Goal: Task Accomplishment & Management: Use online tool/utility

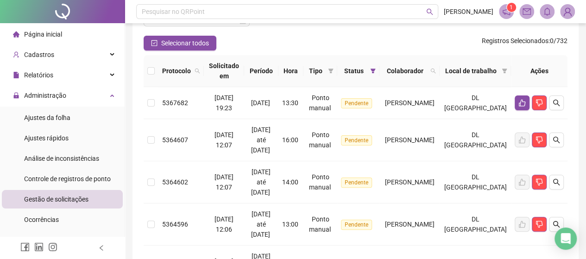
scroll to position [93, 0]
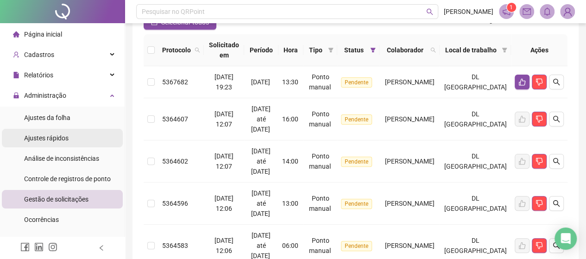
click at [62, 144] on div "Ajustes rápidos" at bounding box center [46, 138] width 44 height 19
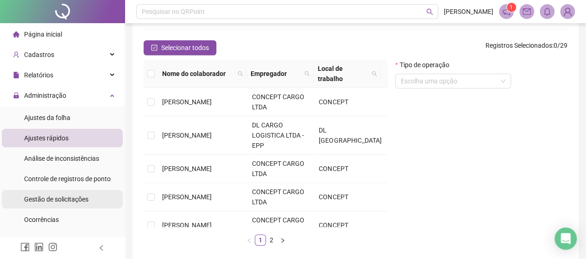
click at [46, 199] on span "Gestão de solicitações" at bounding box center [56, 199] width 64 height 7
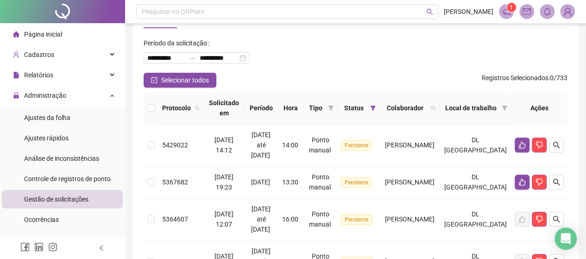
scroll to position [93, 0]
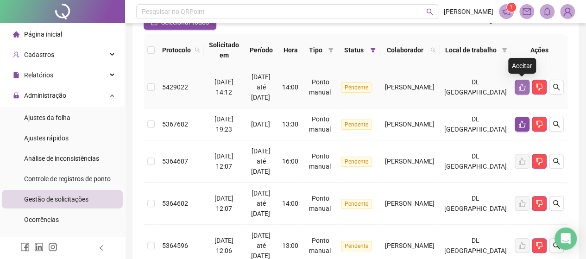
click at [519, 90] on button "button" at bounding box center [522, 87] width 15 height 15
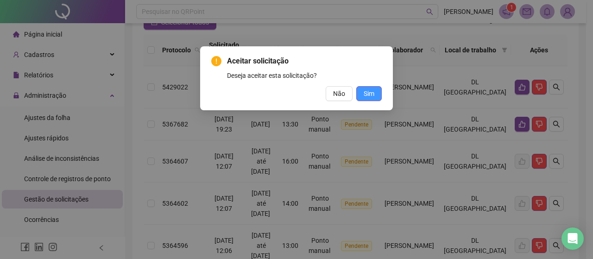
click at [372, 97] on span "Sim" at bounding box center [369, 94] width 11 height 10
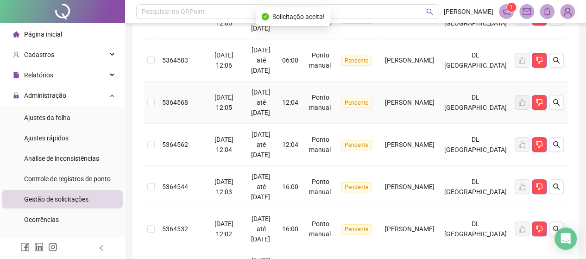
scroll to position [470, 0]
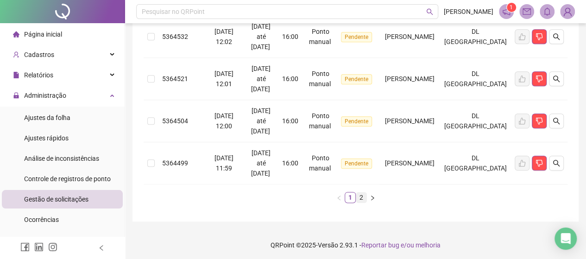
click at [364, 196] on link "2" at bounding box center [361, 197] width 10 height 10
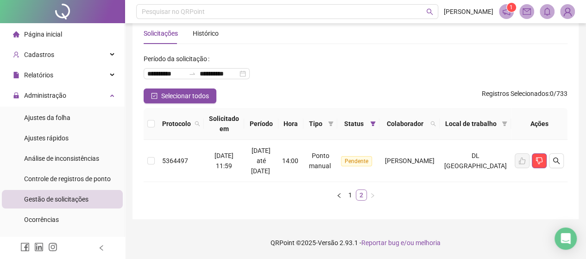
scroll to position [19, 0]
click at [349, 195] on link "1" at bounding box center [350, 195] width 10 height 10
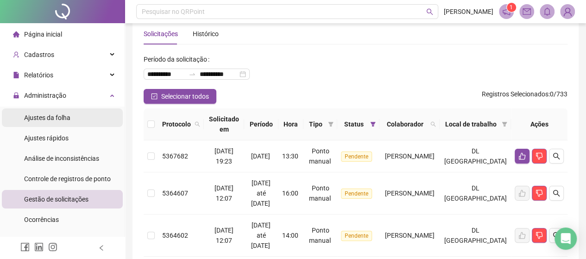
click at [69, 124] on div "Ajustes da folha" at bounding box center [47, 117] width 46 height 19
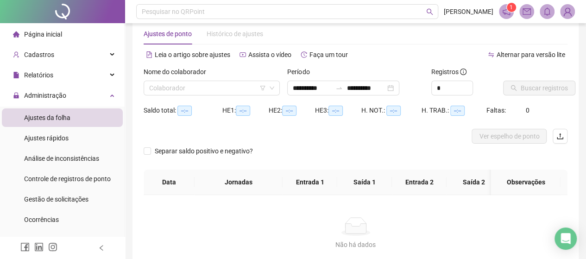
type input "**********"
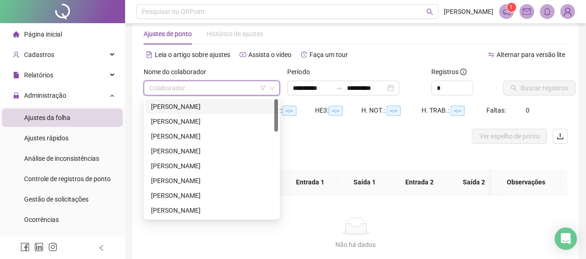
click at [172, 92] on input "search" at bounding box center [207, 88] width 117 height 14
click at [188, 186] on div "[PERSON_NAME]" at bounding box center [212, 180] width 133 height 15
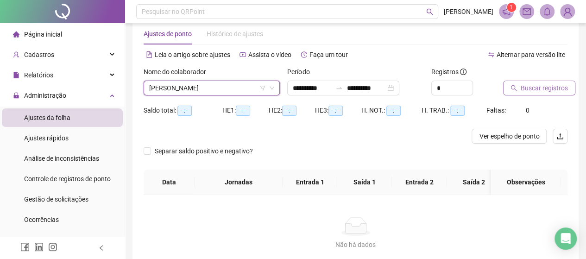
click at [540, 90] on span "Buscar registros" at bounding box center [544, 88] width 47 height 10
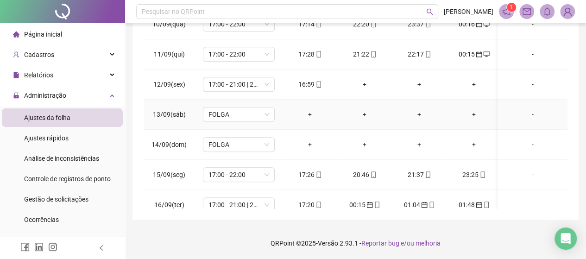
scroll to position [319, 0]
